Goal: Navigation & Orientation: Find specific page/section

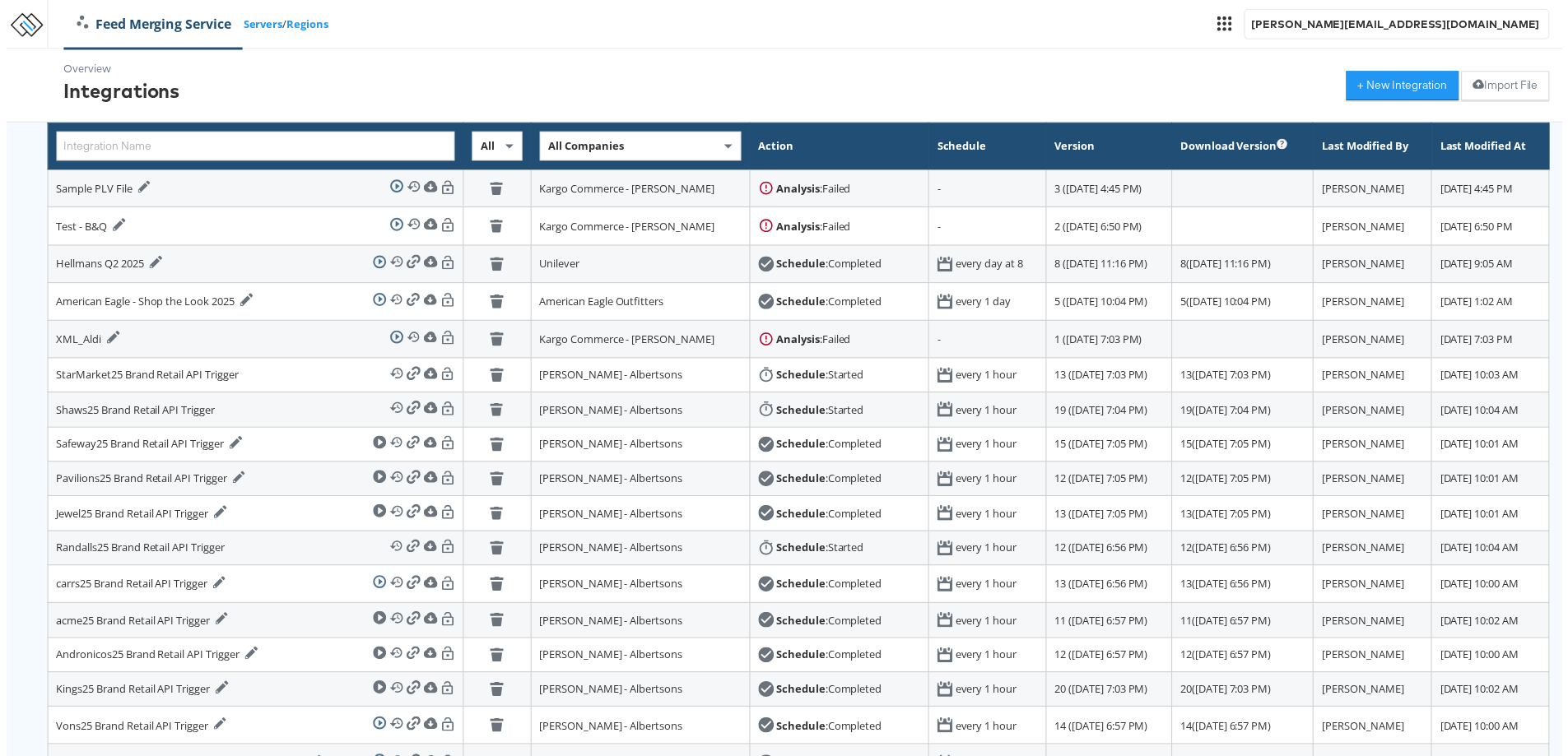
click at [300, 27] on link "Regions" at bounding box center [303, 24] width 42 height 16
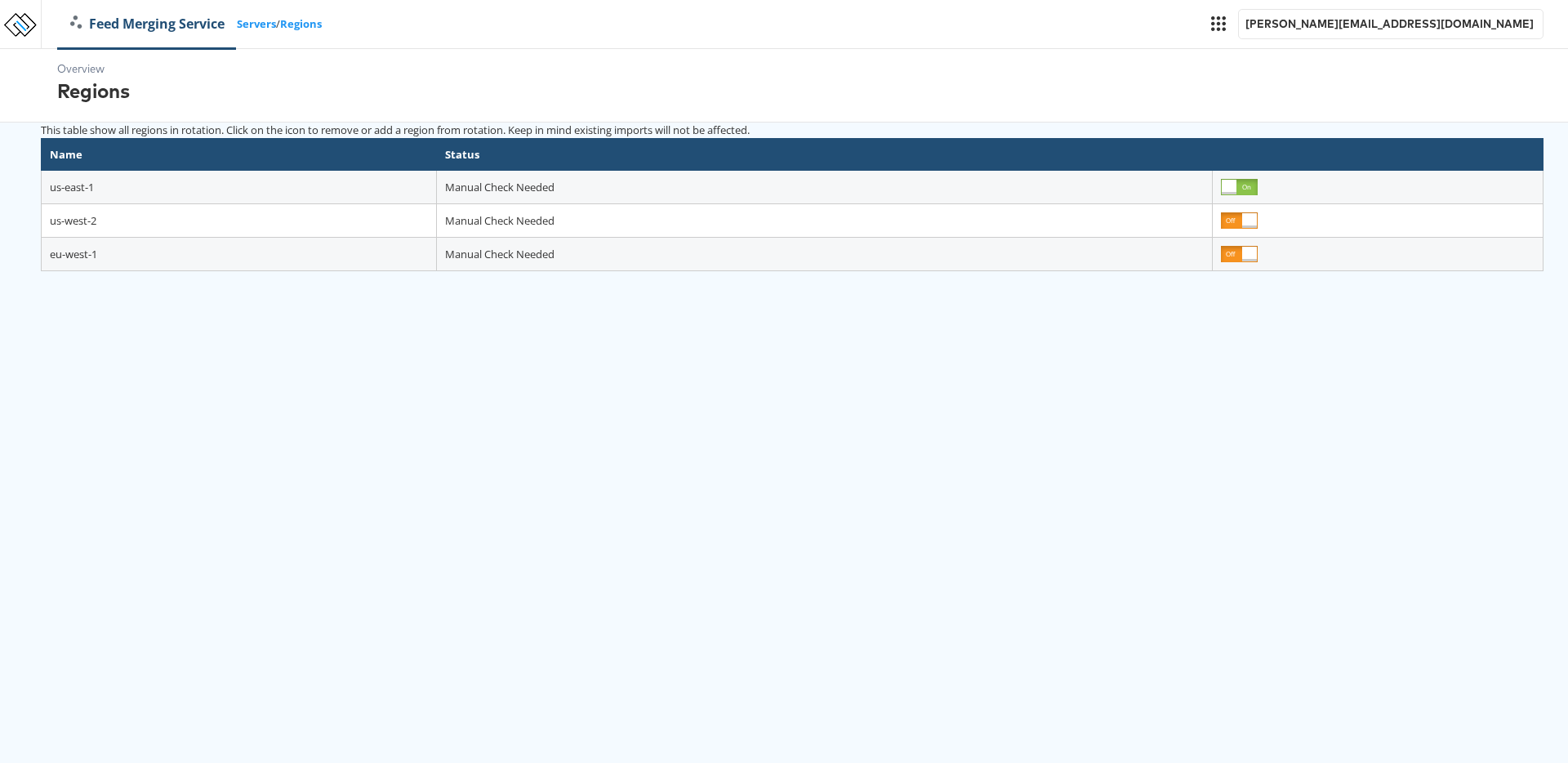
click at [142, 19] on link "Feed Merging Service" at bounding box center [147, 24] width 179 height 19
